Goal: Task Accomplishment & Management: Manage account settings

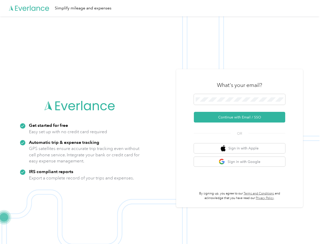
click at [161, 122] on img at bounding box center [160, 138] width 320 height 244
click at [161, 8] on div "Simplify mileage and expenses" at bounding box center [160, 8] width 320 height 16
click at [242, 117] on button "Continue with Email / SSO" at bounding box center [239, 117] width 91 height 11
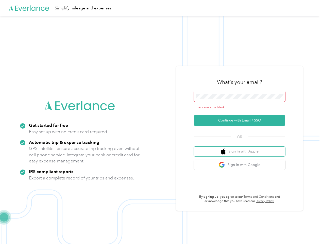
click at [242, 148] on button "Sign in with Apple" at bounding box center [239, 152] width 91 height 10
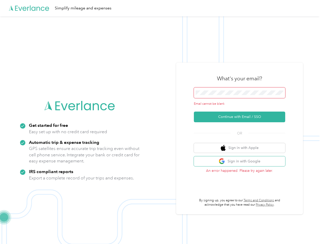
click at [242, 162] on button "Sign in with Google" at bounding box center [239, 161] width 91 height 10
